Goal: Navigation & Orientation: Find specific page/section

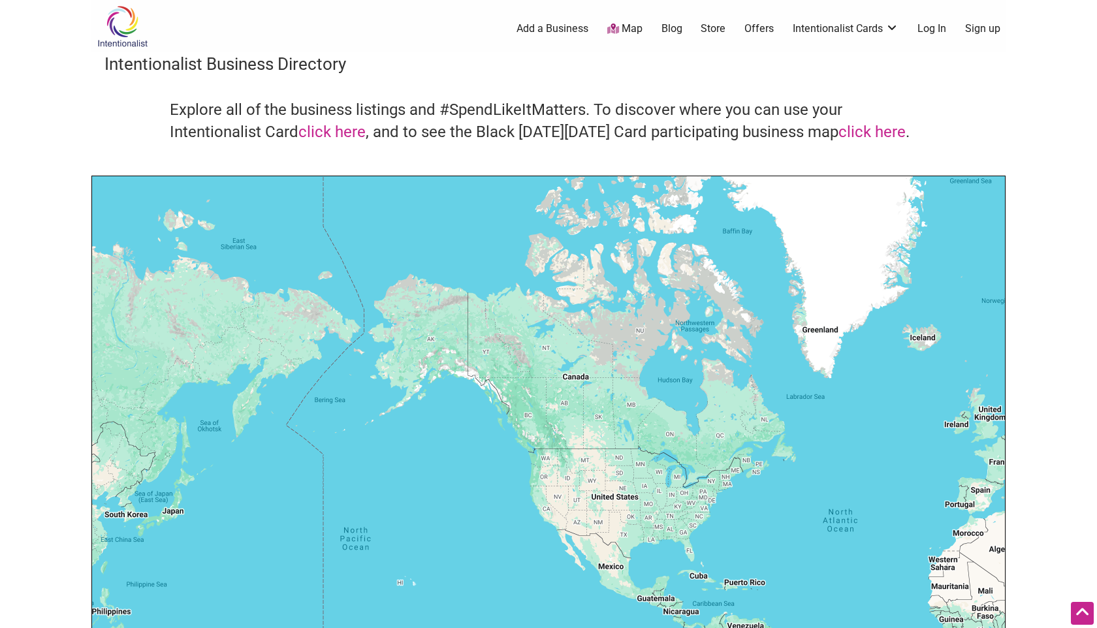
scroll to position [116, 0]
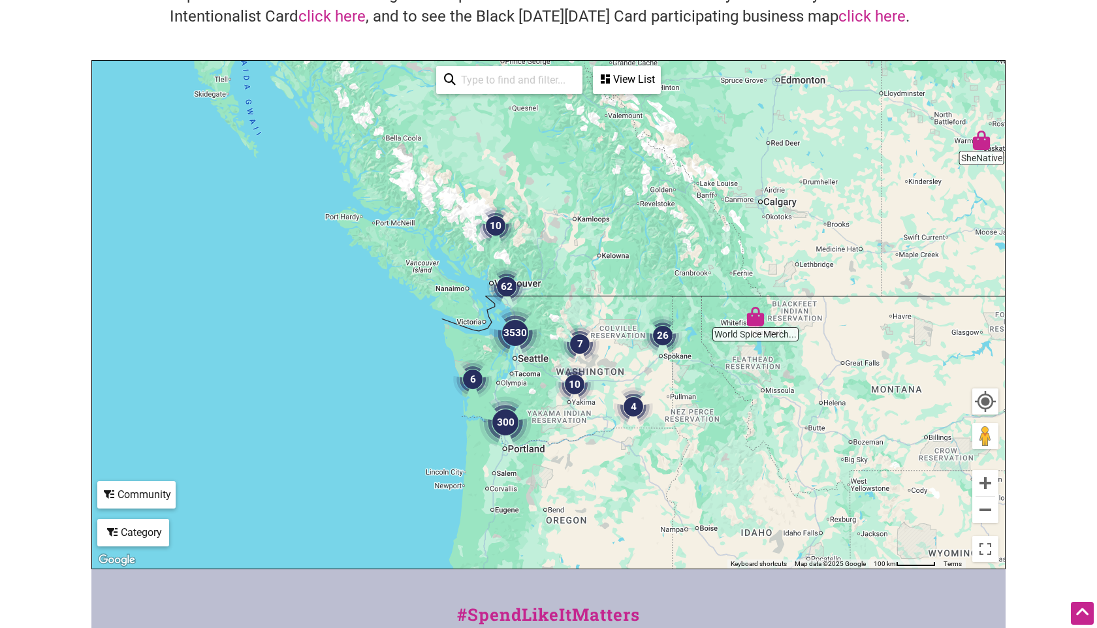
drag, startPoint x: 602, startPoint y: 369, endPoint x: 581, endPoint y: 201, distance: 169.2
click at [581, 201] on div "To navigate, press the arrow keys." at bounding box center [548, 315] width 913 height 508
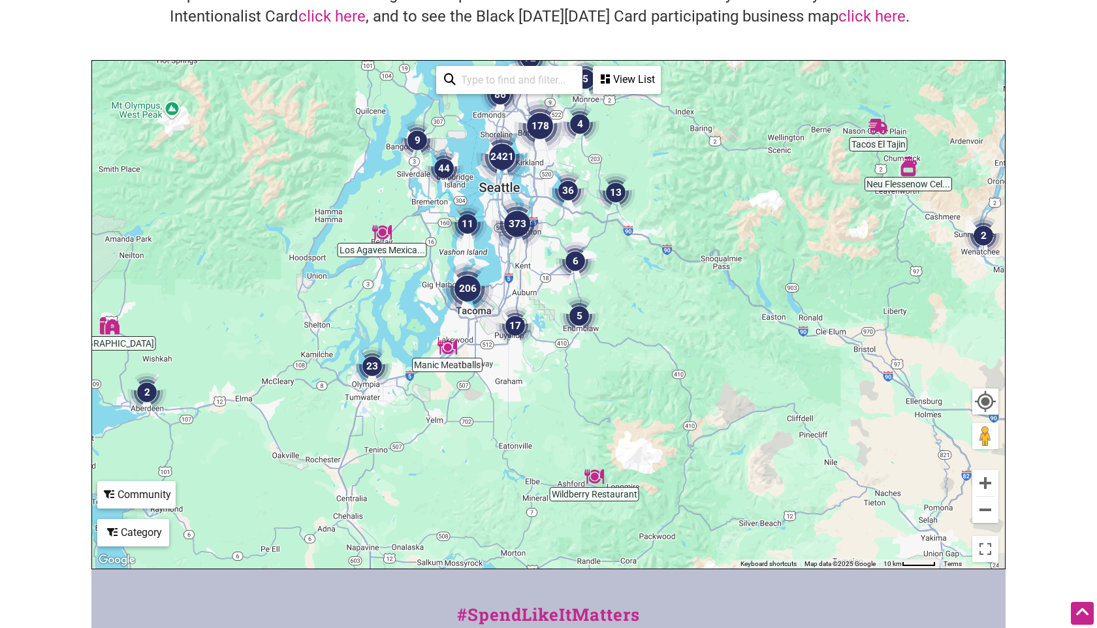
drag, startPoint x: 427, startPoint y: 421, endPoint x: 446, endPoint y: 365, distance: 59.3
click at [446, 365] on div "To navigate, press the arrow keys." at bounding box center [548, 315] width 913 height 508
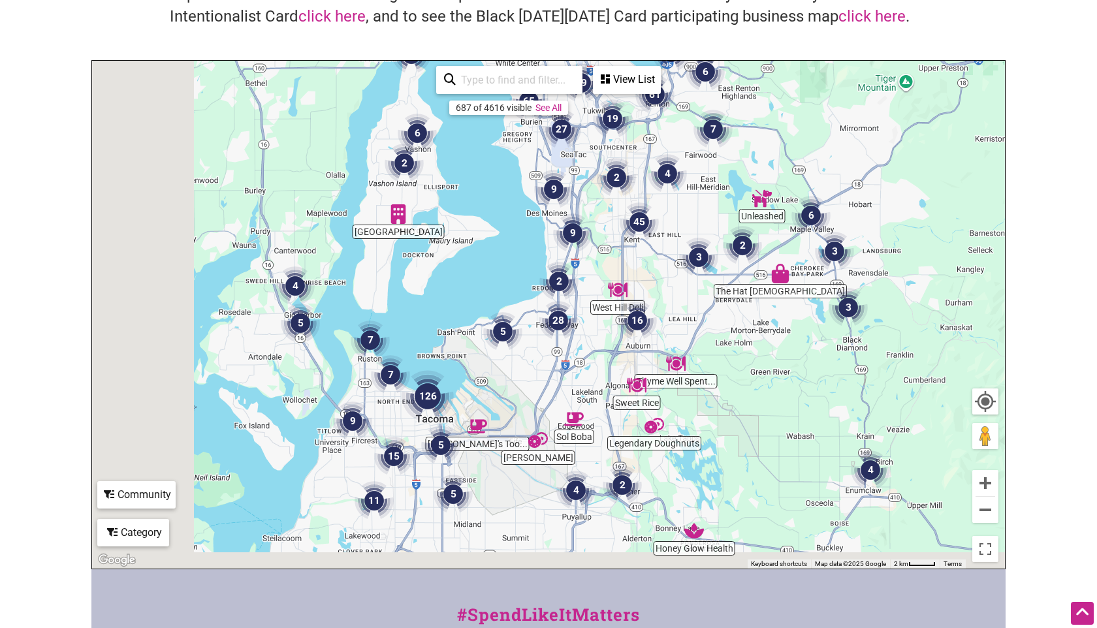
drag, startPoint x: 304, startPoint y: 362, endPoint x: 472, endPoint y: 335, distance: 170.6
click at [472, 335] on div "To navigate, press the arrow keys." at bounding box center [548, 315] width 913 height 508
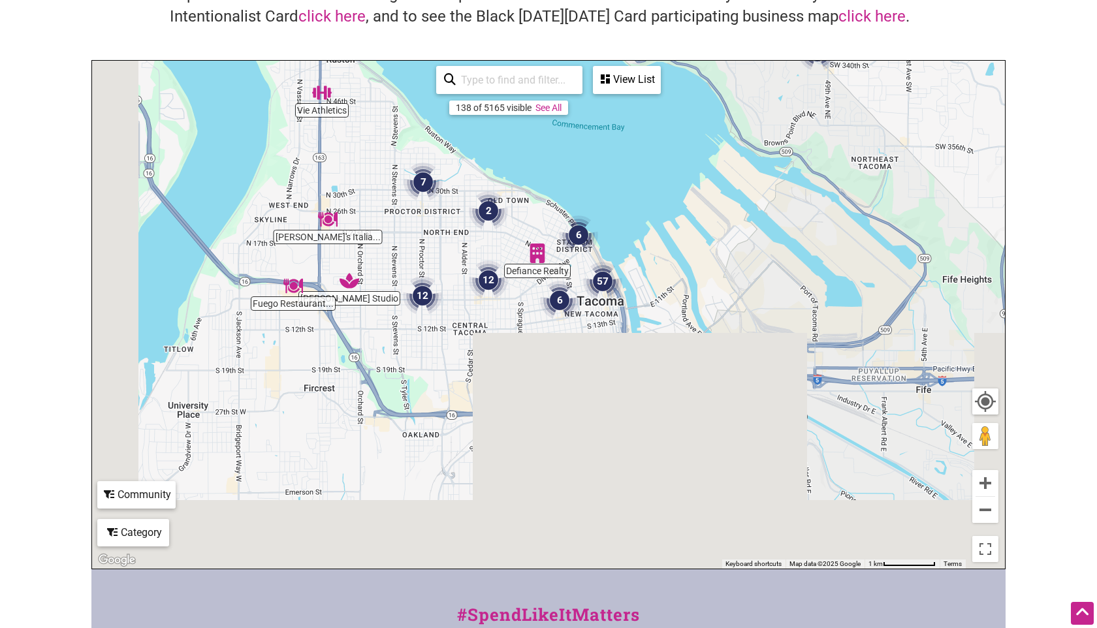
drag, startPoint x: 338, startPoint y: 423, endPoint x: 438, endPoint y: 184, distance: 258.8
click at [438, 184] on img "7" at bounding box center [423, 182] width 39 height 39
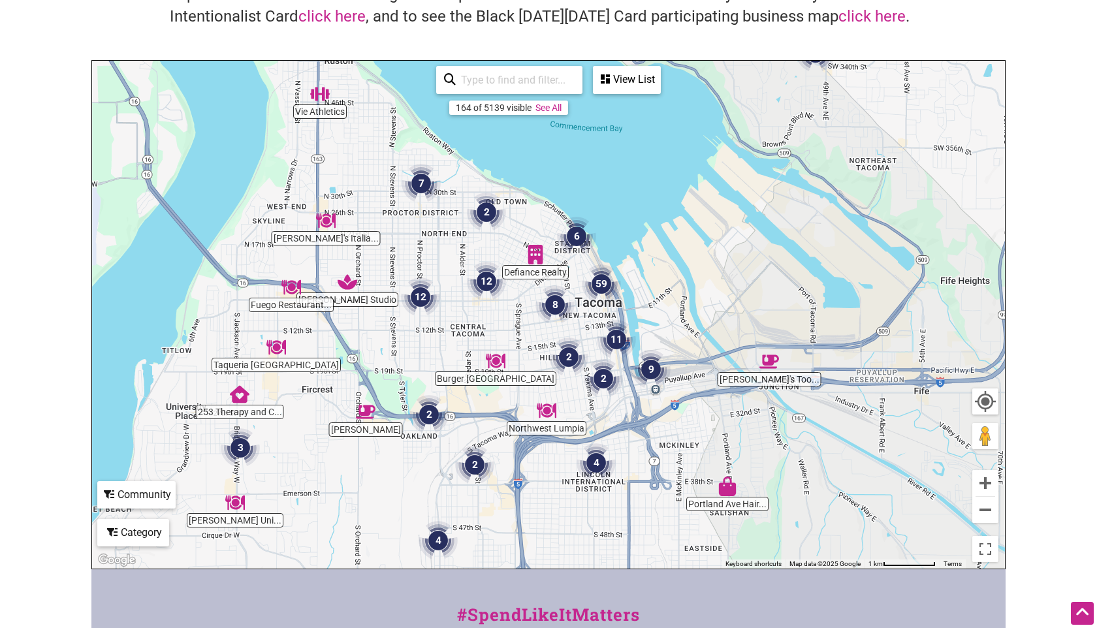
click at [626, 78] on div "View List" at bounding box center [626, 79] width 65 height 25
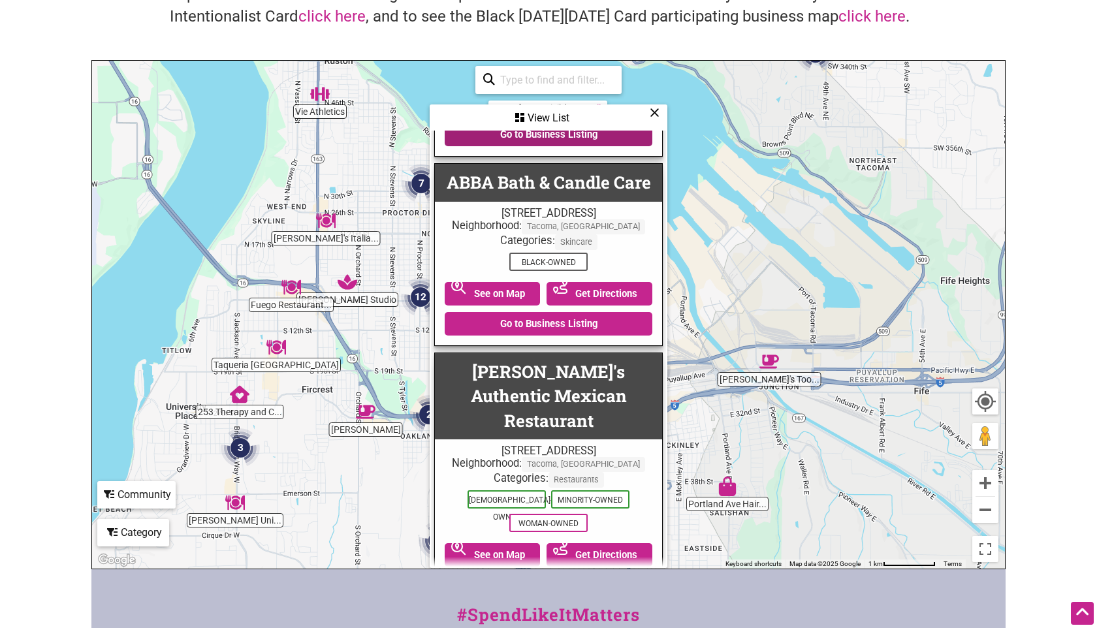
scroll to position [207, 0]
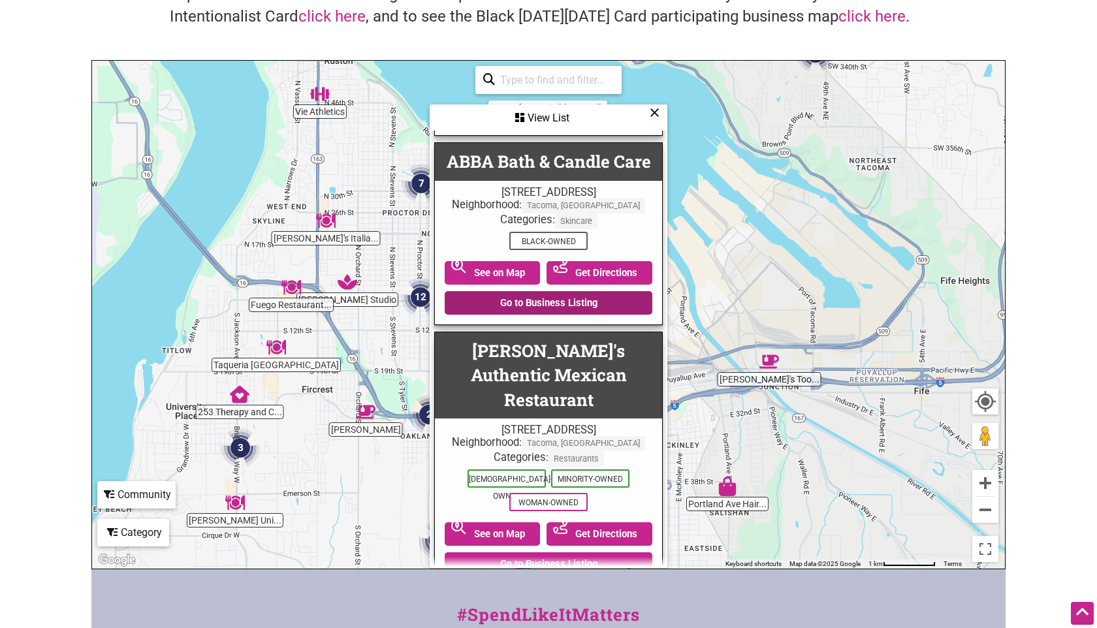
click at [523, 315] on link "Go to Business Listing" at bounding box center [549, 303] width 208 height 24
